Goal: Communication & Community: Answer question/provide support

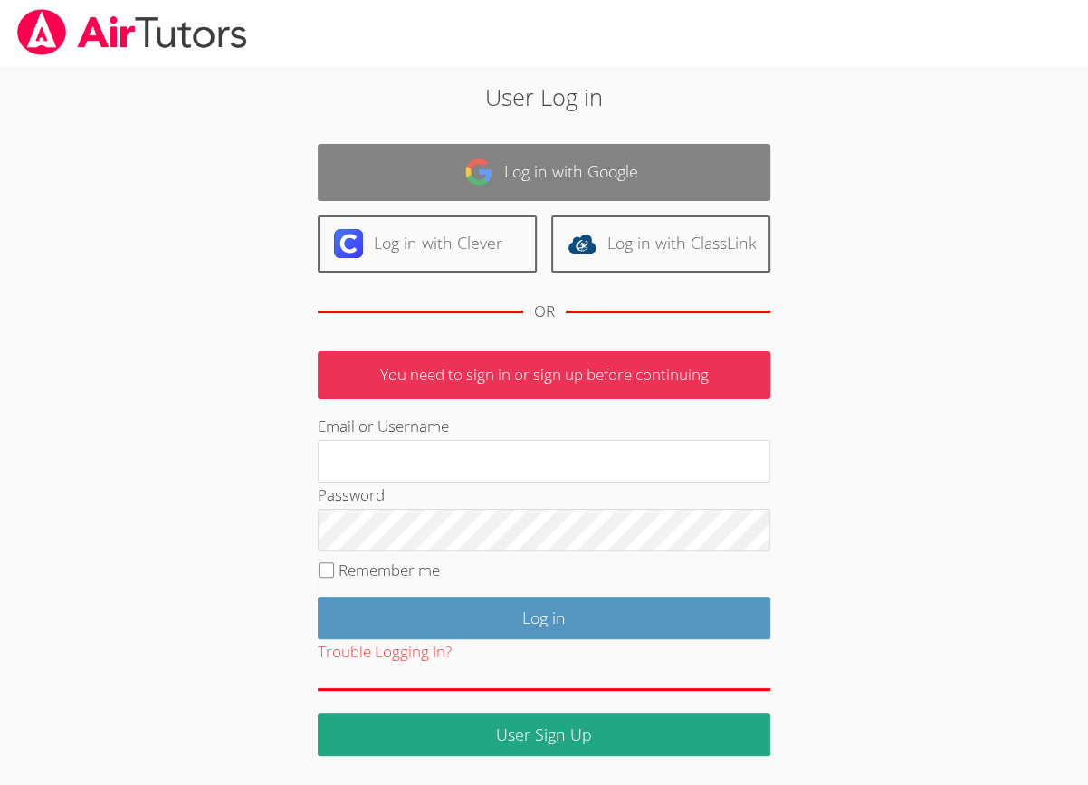
click at [522, 162] on link "Log in with Google" at bounding box center [544, 172] width 453 height 57
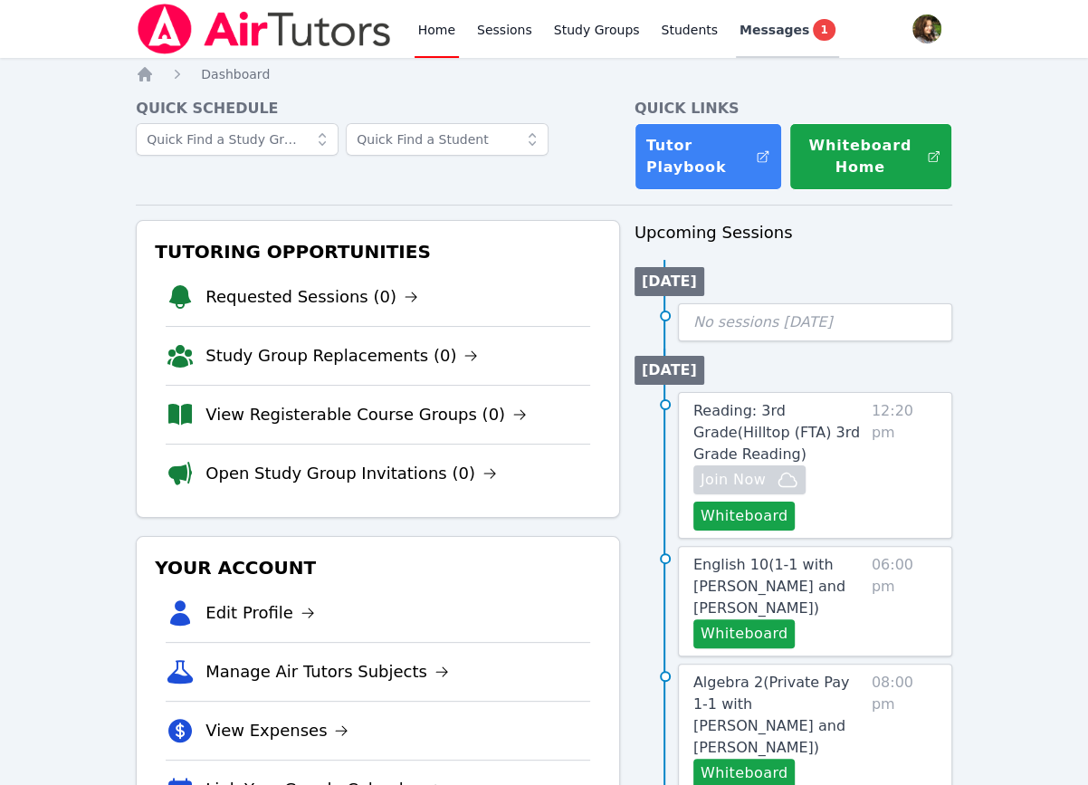
click at [740, 29] on span "Messages" at bounding box center [775, 30] width 70 height 18
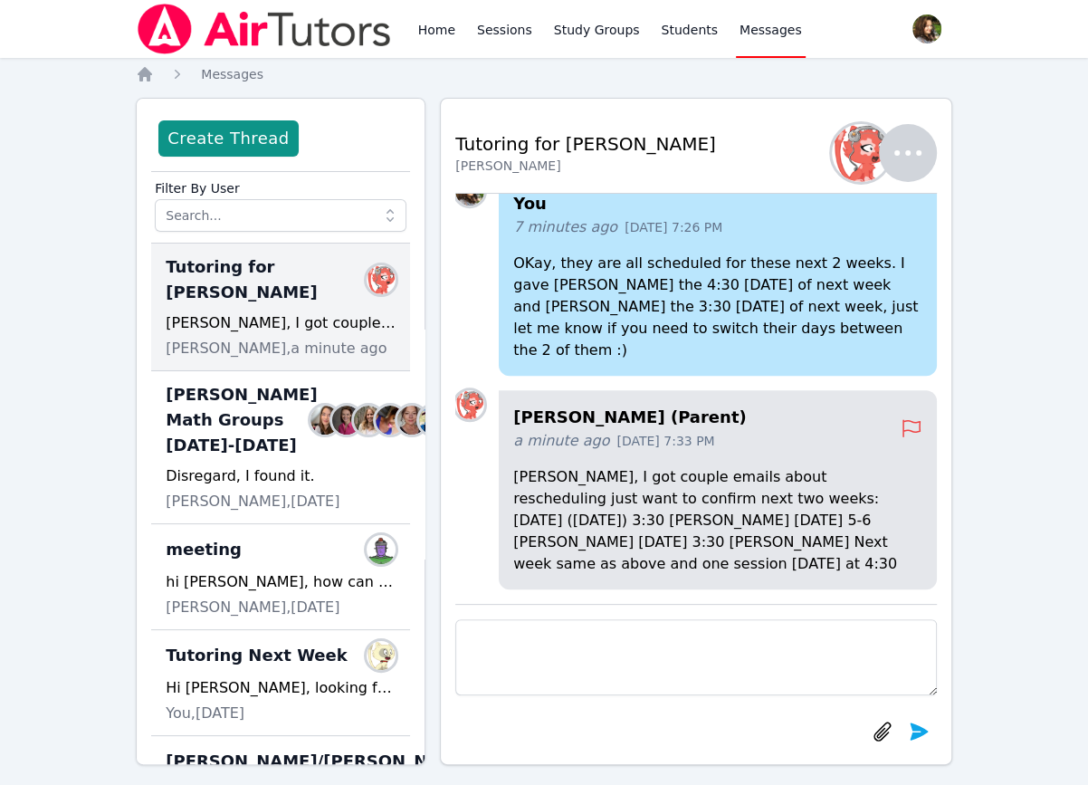
click at [797, 641] on textarea at bounding box center [696, 657] width 482 height 76
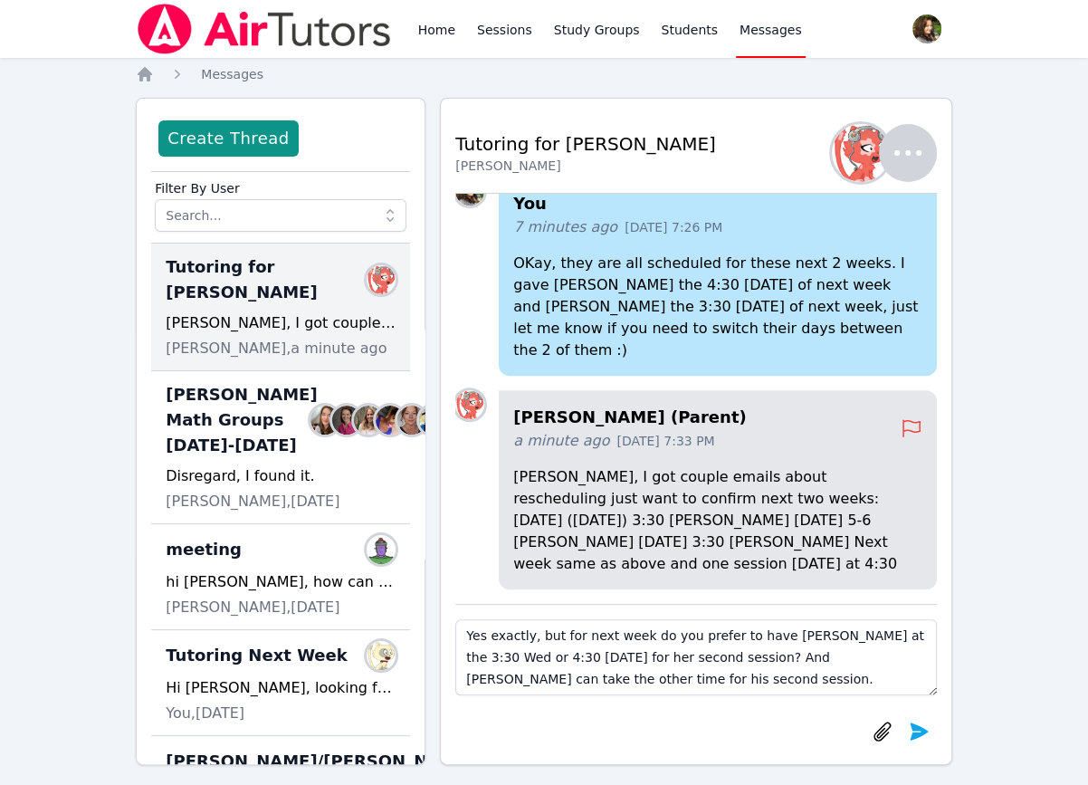
click at [834, 660] on textarea "Yes exactly, but for next week do you prefer to have [PERSON_NAME] at the 3:30 …" at bounding box center [696, 657] width 482 height 76
type textarea "Yes exactly, but for next week do you prefer to have [PERSON_NAME] at the 3:30 …"
click at [921, 741] on icon "submit" at bounding box center [919, 732] width 22 height 22
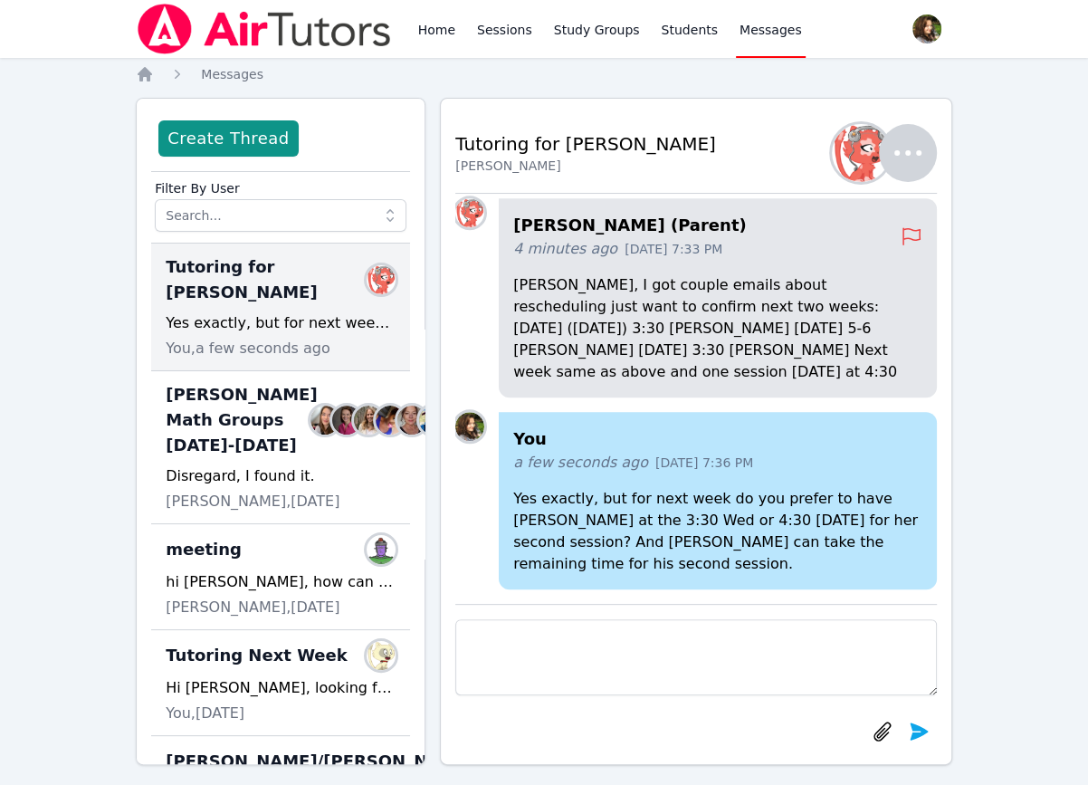
scroll to position [16, 0]
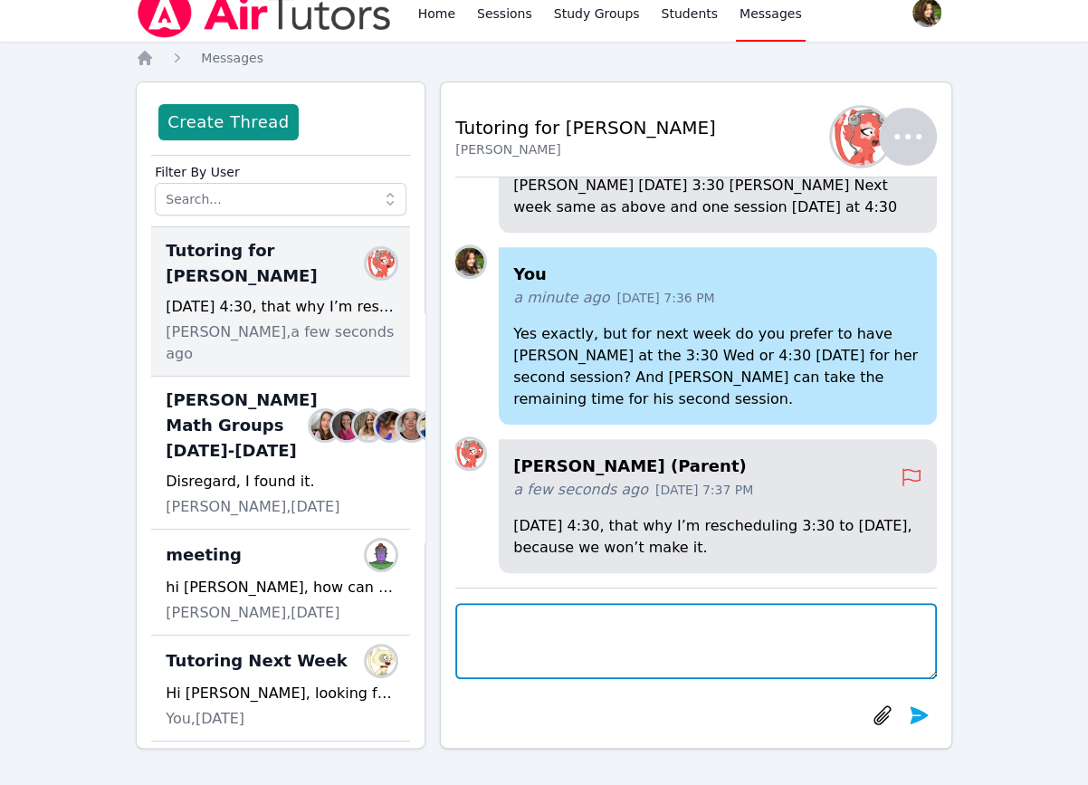
click at [696, 628] on textarea at bounding box center [696, 641] width 482 height 76
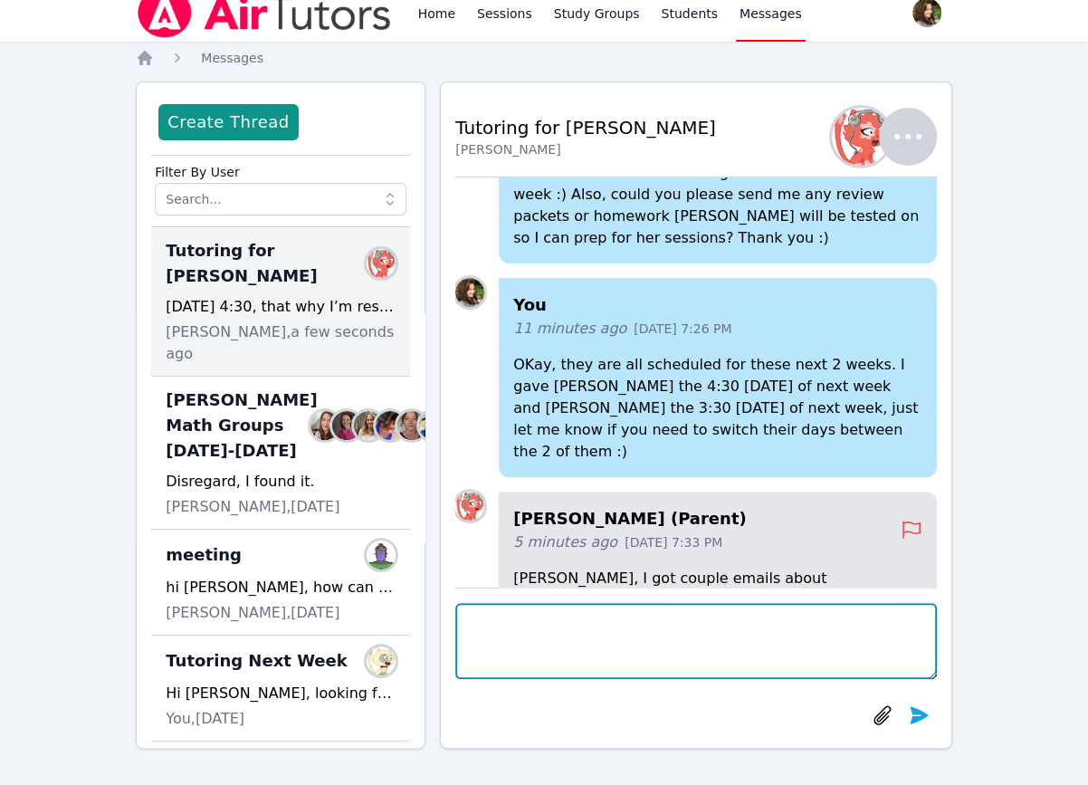
scroll to position [0, 0]
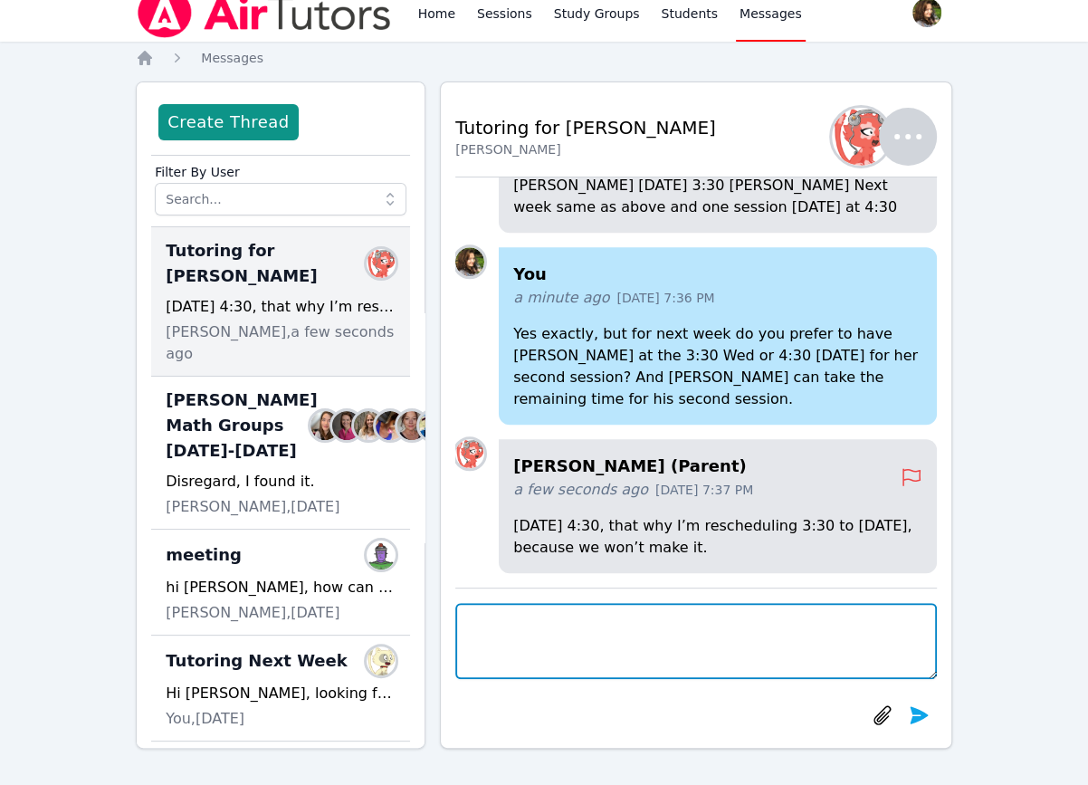
click at [625, 618] on textarea at bounding box center [696, 641] width 482 height 76
type textarea "y"
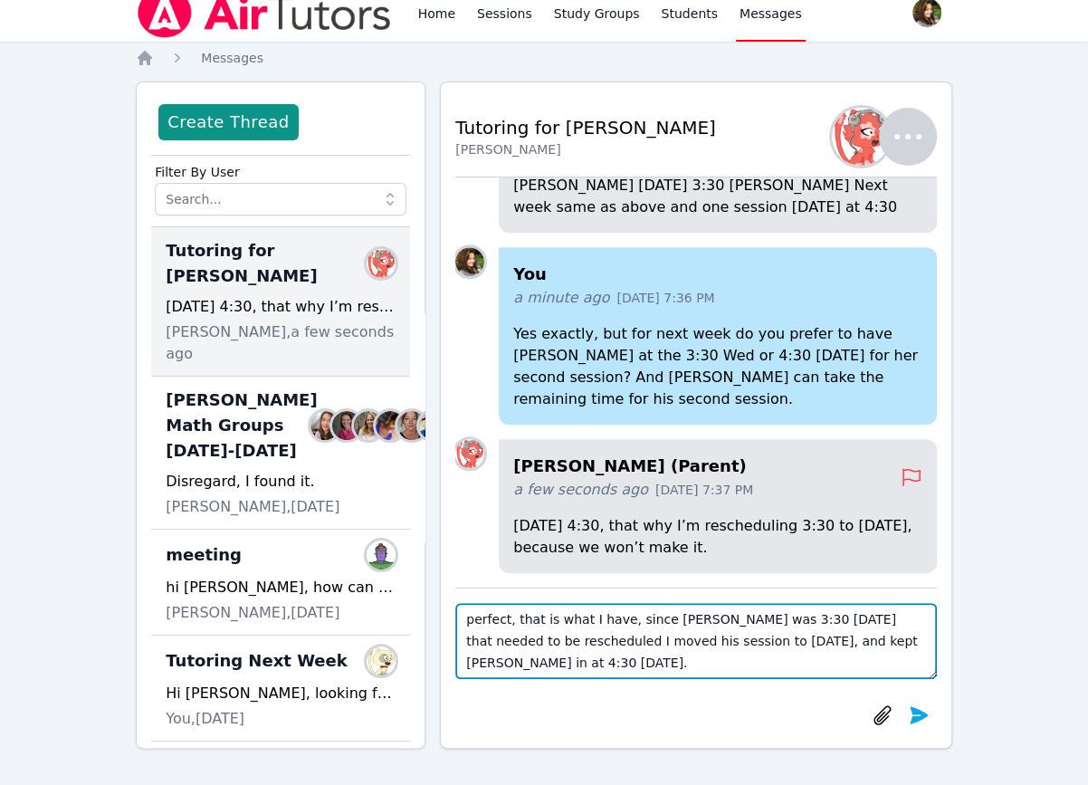
click at [713, 618] on textarea "perfect, that is what I have, since [PERSON_NAME] was 3:30 [DATE] that needed t…" at bounding box center [696, 641] width 482 height 76
click at [907, 618] on textarea "perfect, that is what I have, since [PERSON_NAME] was scheduled for 3:30 [DATE]…" at bounding box center [696, 641] width 482 height 76
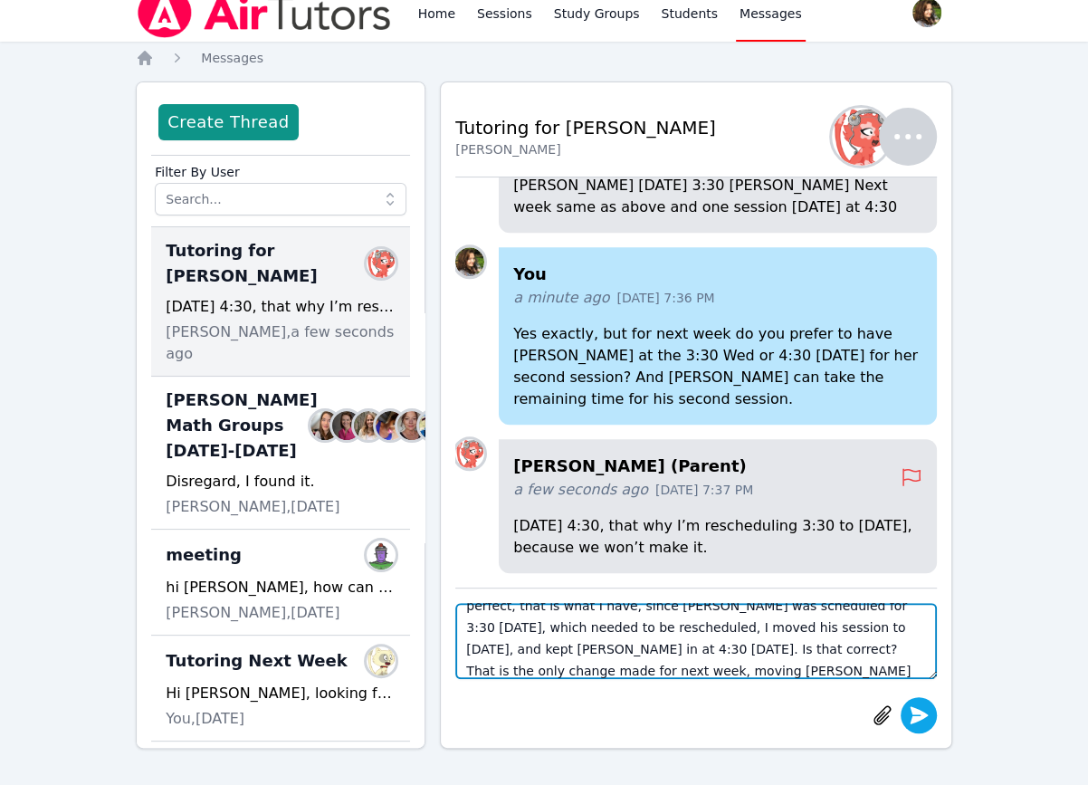
type textarea "perfect, that is what I have, since [PERSON_NAME] was scheduled for 3:30 [DATE]…"
click at [908, 703] on button "submit" at bounding box center [919, 715] width 36 height 36
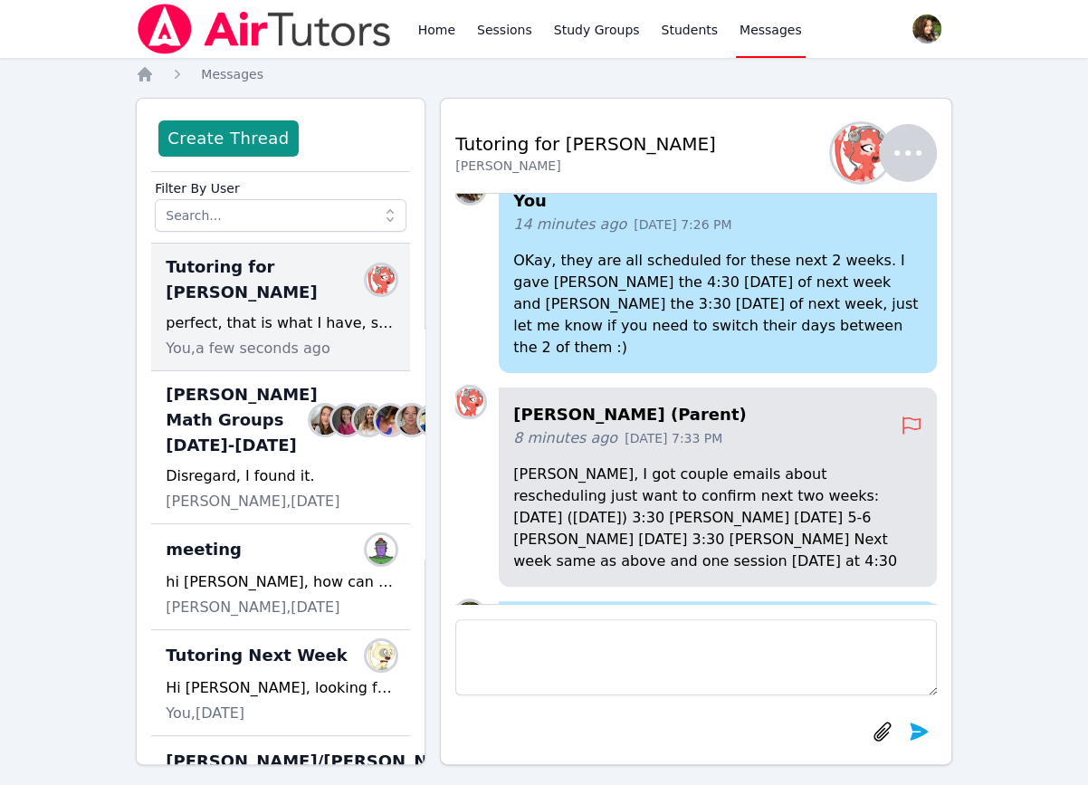
scroll to position [0, 0]
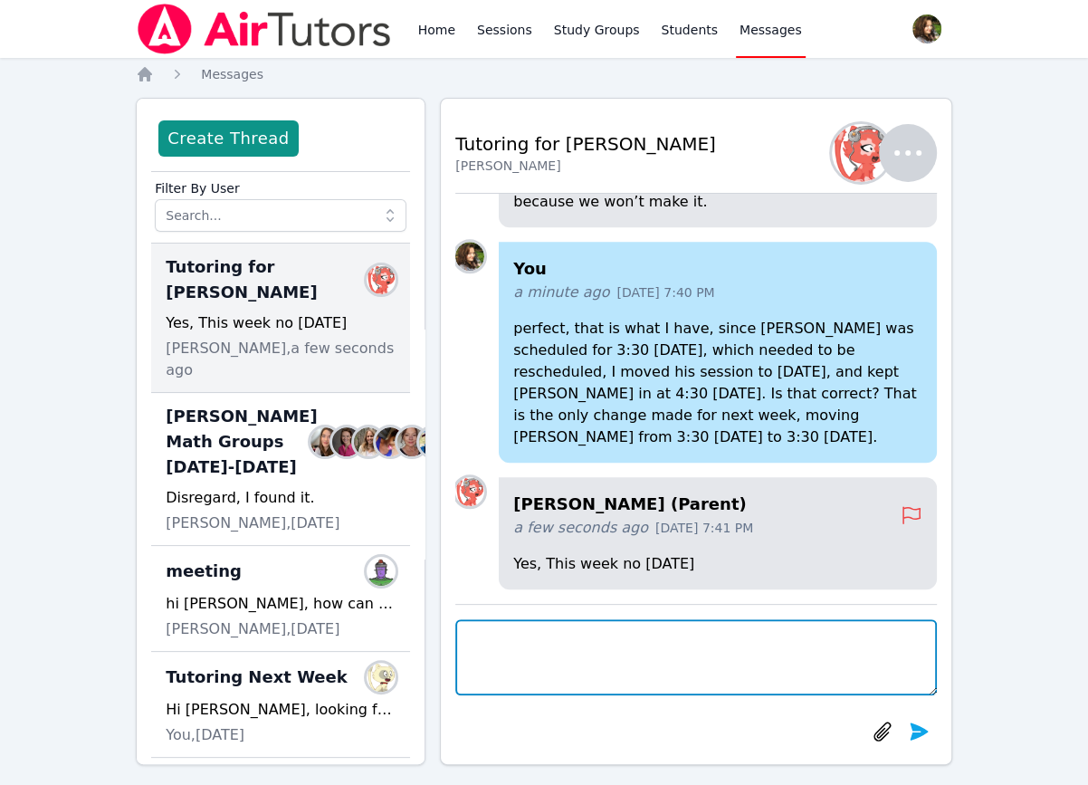
click at [614, 642] on textarea at bounding box center [696, 657] width 482 height 76
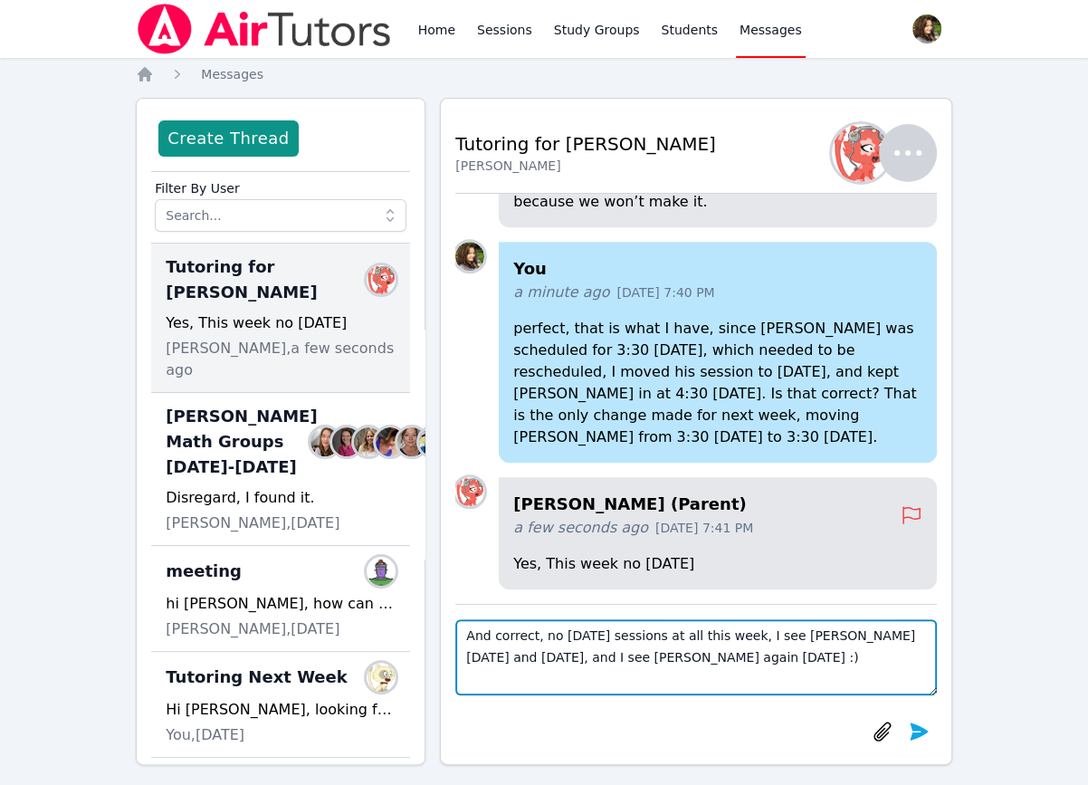
drag, startPoint x: 499, startPoint y: 633, endPoint x: 438, endPoint y: 633, distance: 60.7
click at [455, 633] on textarea "And correct, no [DATE] sessions at all this week, I see [PERSON_NAME] [DATE] an…" at bounding box center [696, 657] width 482 height 76
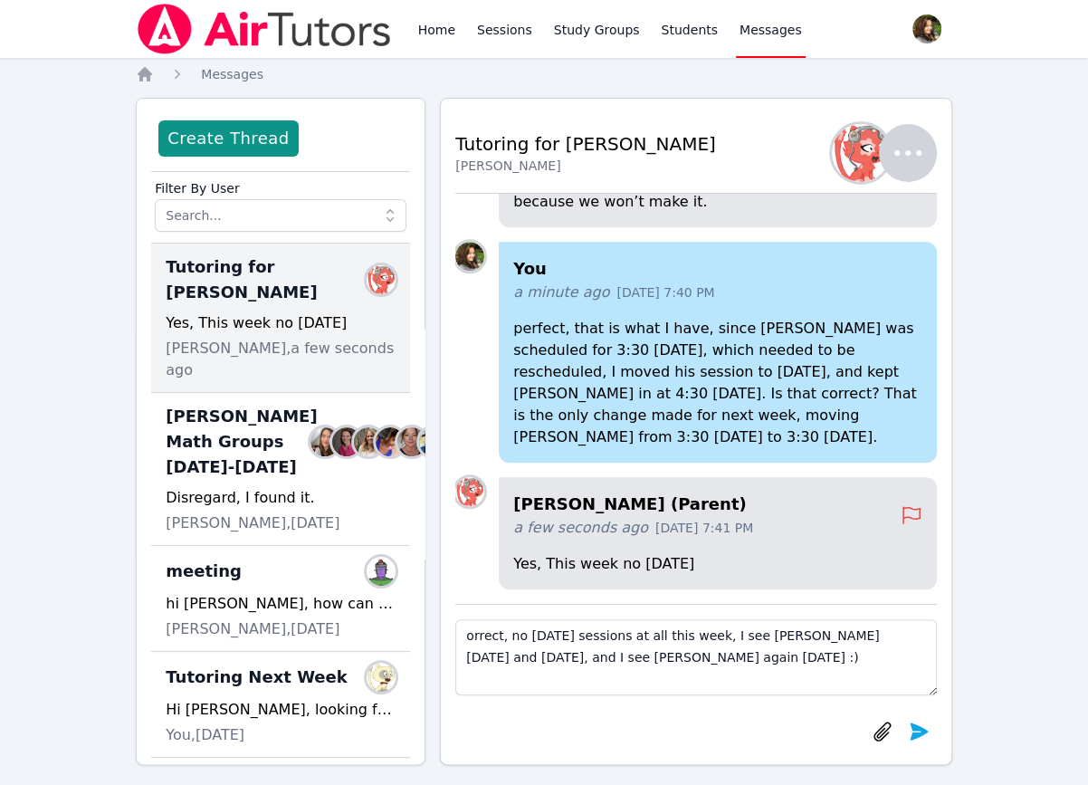
click at [438, 329] on div "Create Thread Filter By User Tutoring for [PERSON_NAME] Members Yes, This week …" at bounding box center [544, 431] width 817 height 667
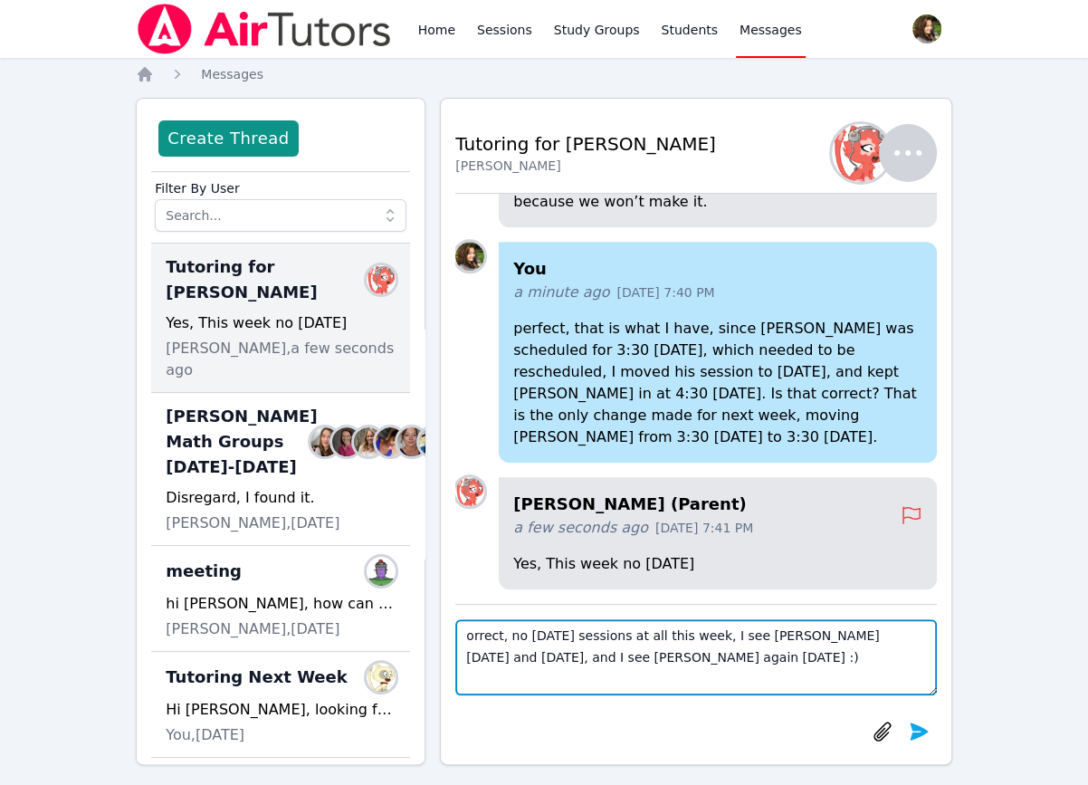
click at [466, 641] on textarea "orrect, no [DATE] sessions at all this week, I see [PERSON_NAME] [DATE] and [DA…" at bounding box center [696, 657] width 482 height 76
click at [528, 658] on textarea "Correct, no [DATE] sessions at all this week, I see [PERSON_NAME] [DATE] and [D…" at bounding box center [696, 657] width 482 height 76
type textarea "Correct, no [DATE] sessions at all this week, I see [PERSON_NAME] [DATE] and [D…"
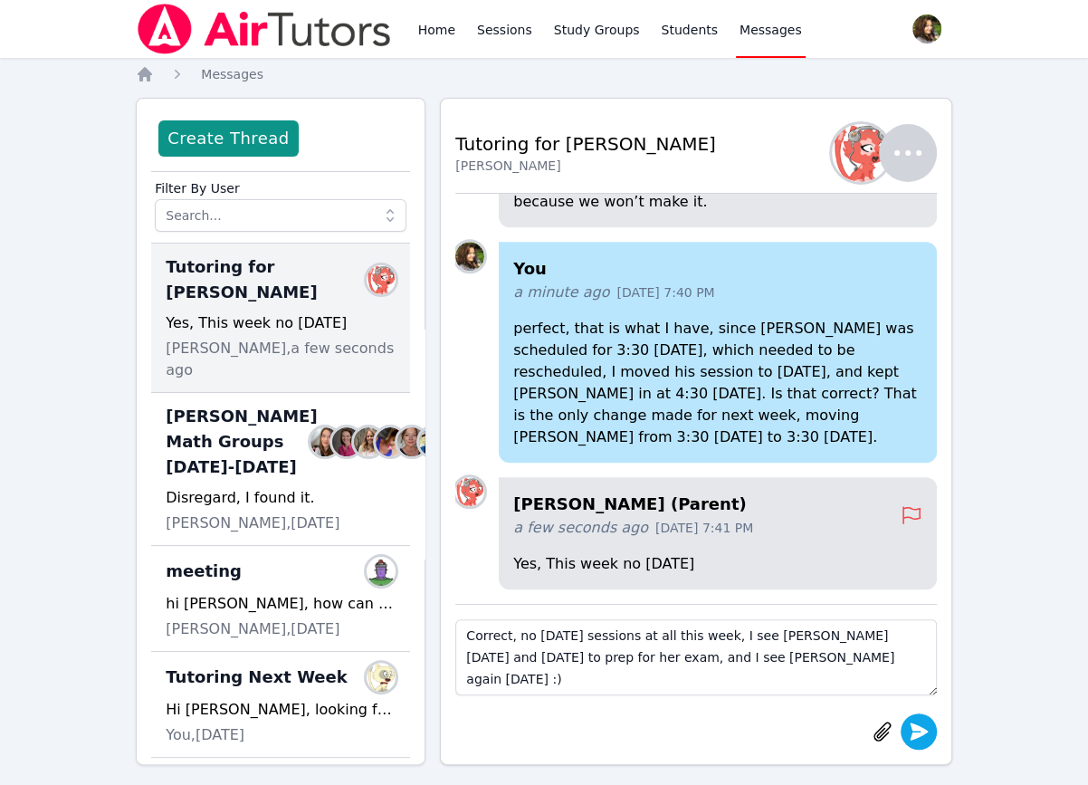
click at [910, 725] on icon "submit" at bounding box center [919, 732] width 22 height 22
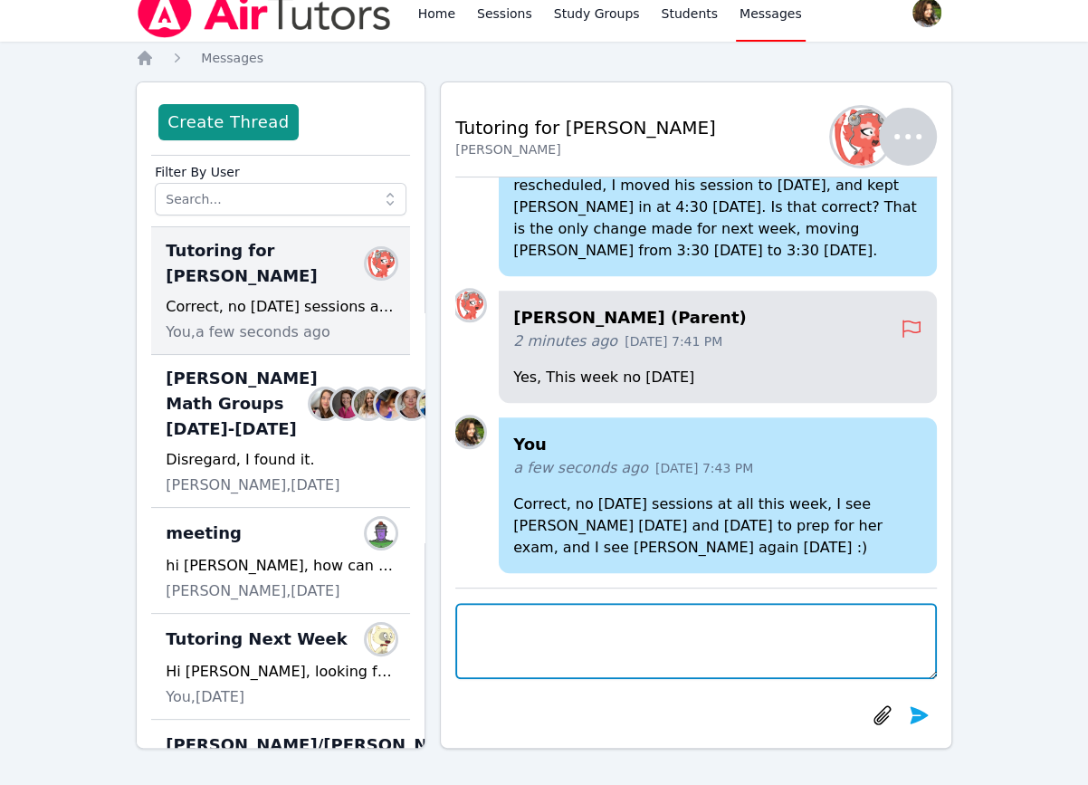
click at [605, 615] on textarea at bounding box center [696, 641] width 482 height 76
type textarea "I hope you had an awesome time at [PERSON_NAME]! :) Have a beautiful evening, […"
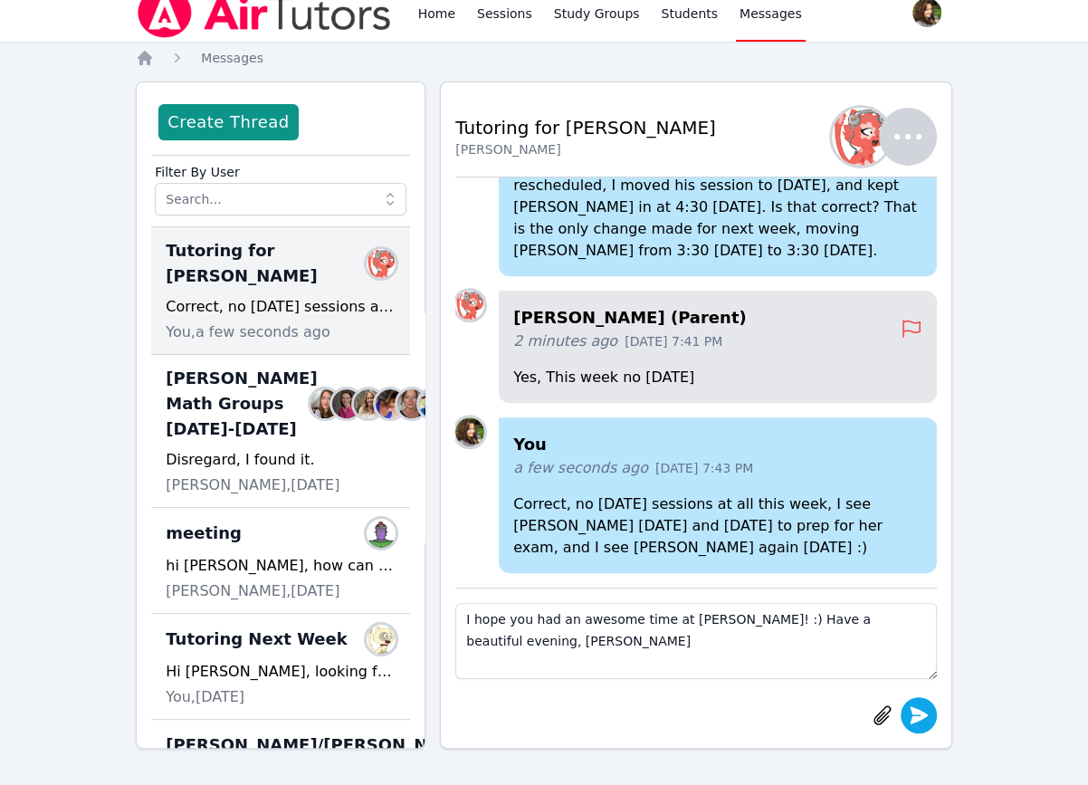
click at [916, 707] on icon "submit" at bounding box center [919, 715] width 22 height 22
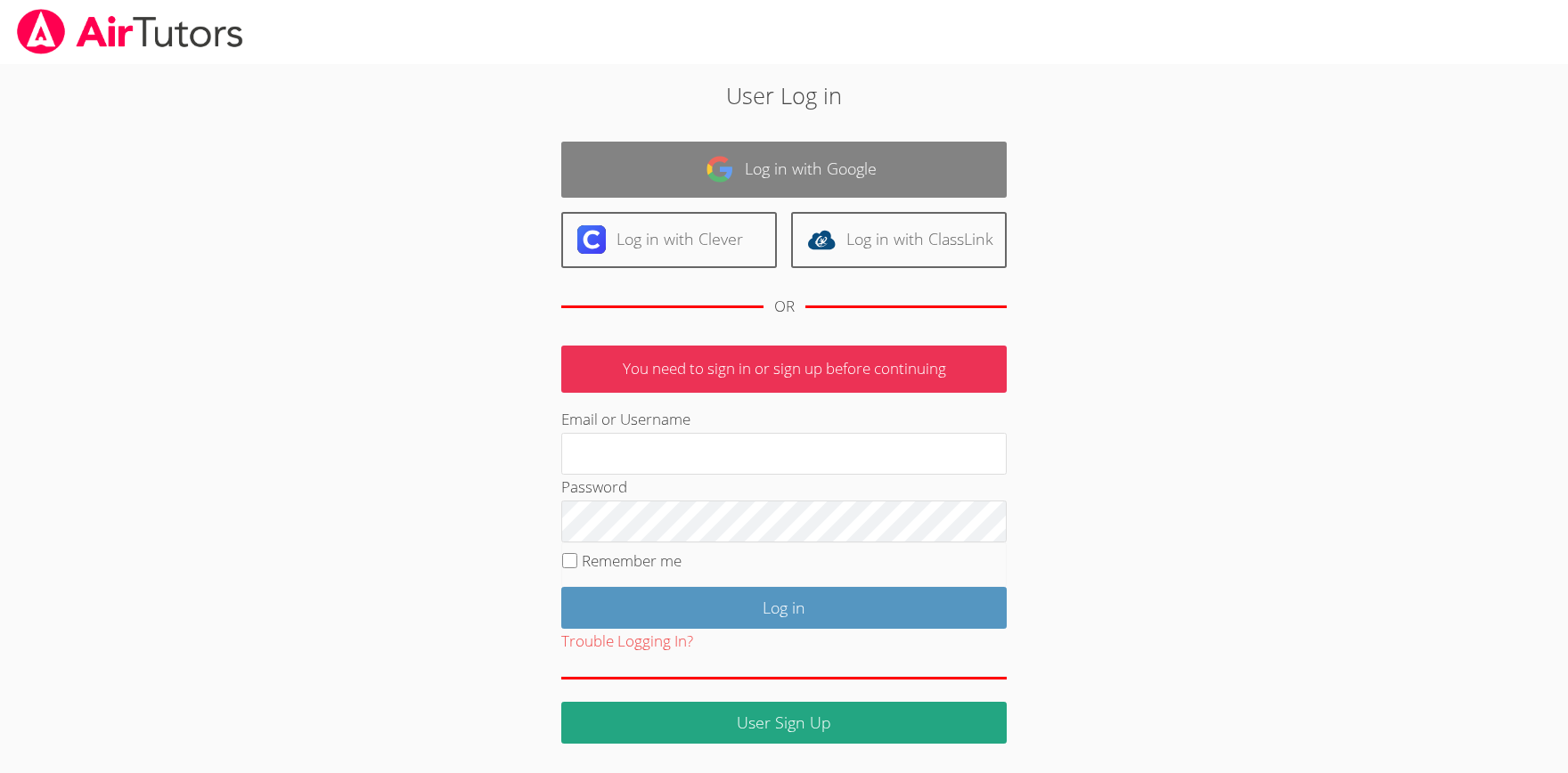
click at [764, 162] on link "Log in with Google" at bounding box center [783, 169] width 446 height 56
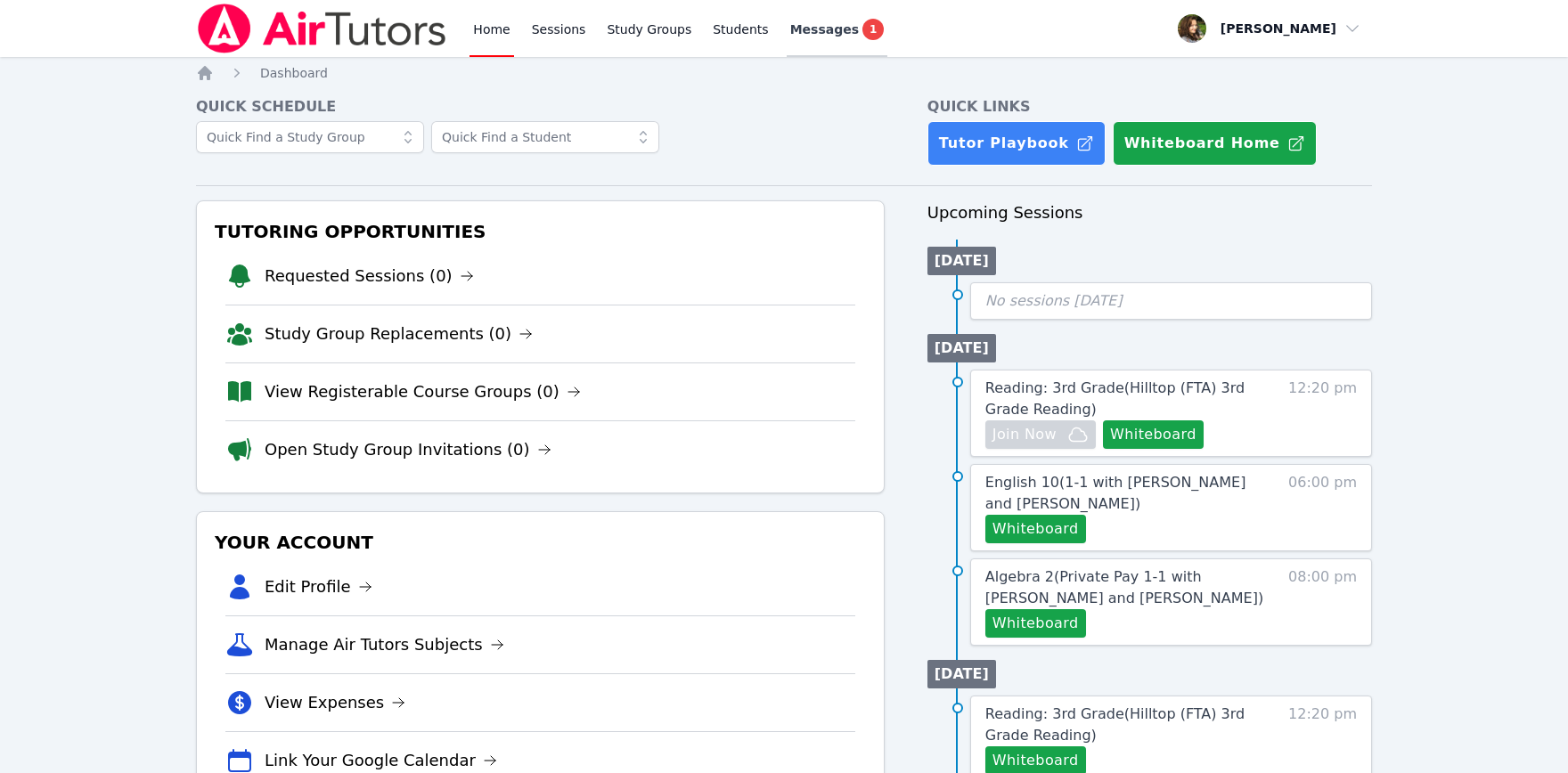
click at [819, 28] on div "Messages 1" at bounding box center [837, 30] width 94 height 22
